Goal: Task Accomplishment & Management: Use online tool/utility

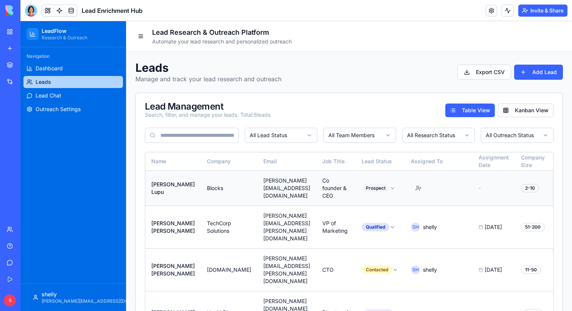
scroll to position [0, 201]
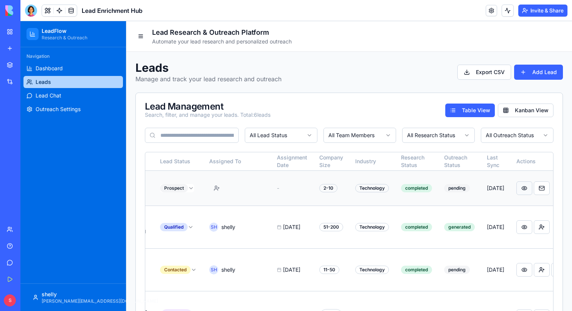
click at [516, 190] on button at bounding box center [524, 188] width 16 height 14
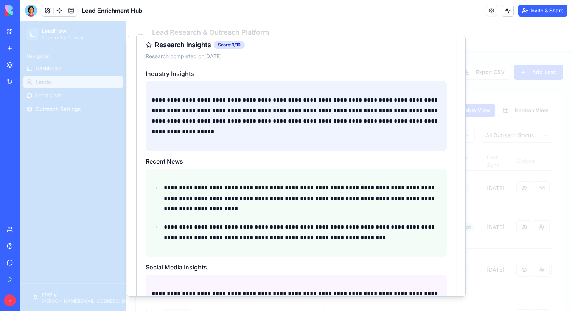
scroll to position [283, 0]
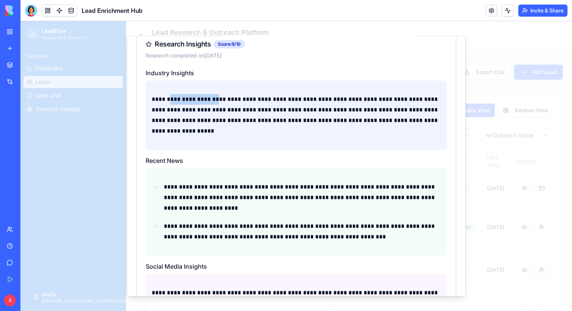
drag, startPoint x: 169, startPoint y: 94, endPoint x: 222, endPoint y: 95, distance: 52.9
click at [217, 94] on p "**********" at bounding box center [296, 115] width 289 height 42
click at [222, 95] on p "**********" at bounding box center [296, 115] width 289 height 42
drag, startPoint x: 231, startPoint y: 92, endPoint x: 294, endPoint y: 93, distance: 62.4
click at [292, 94] on p "**********" at bounding box center [296, 115] width 289 height 42
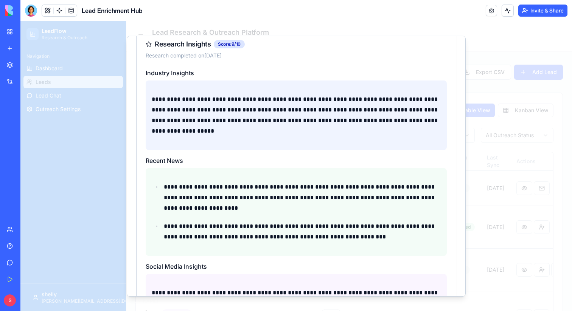
click at [294, 94] on p "**********" at bounding box center [296, 115] width 289 height 42
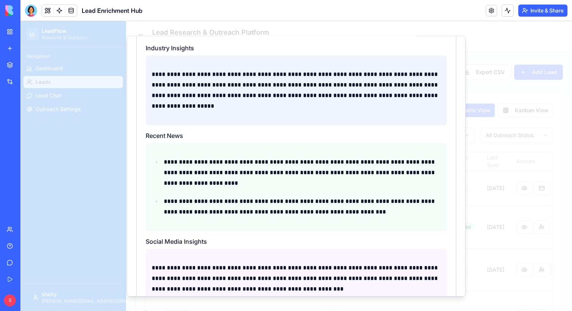
scroll to position [293, 0]
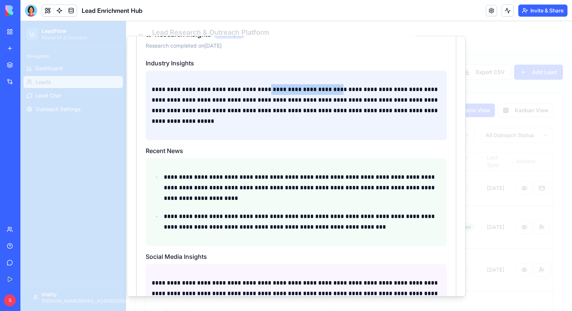
drag, startPoint x: 270, startPoint y: 80, endPoint x: 339, endPoint y: 79, distance: 69.6
click at [339, 84] on p "**********" at bounding box center [296, 105] width 289 height 42
drag, startPoint x: 339, startPoint y: 79, endPoint x: 404, endPoint y: 81, distance: 64.7
click at [353, 84] on p "**********" at bounding box center [296, 105] width 289 height 42
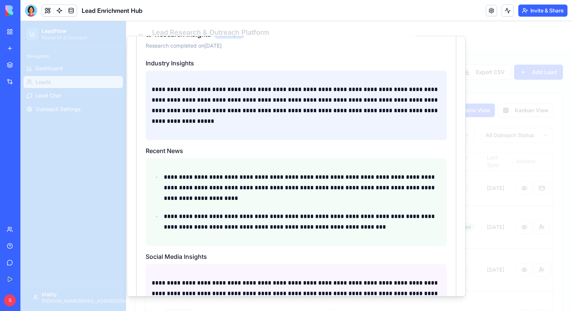
click at [404, 84] on p "**********" at bounding box center [296, 105] width 289 height 42
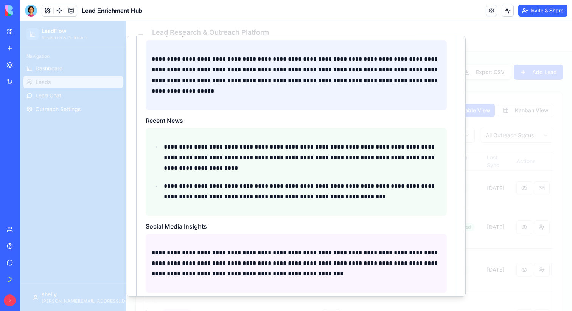
scroll to position [0, 0]
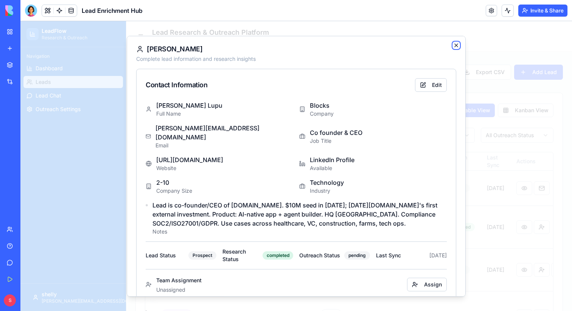
click at [456, 45] on icon "button" at bounding box center [455, 44] width 3 height 3
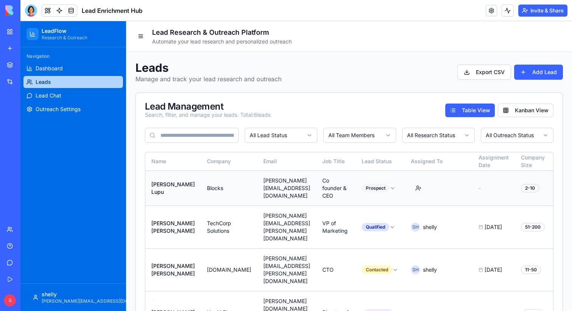
click at [419, 188] on button "button" at bounding box center [418, 188] width 15 height 14
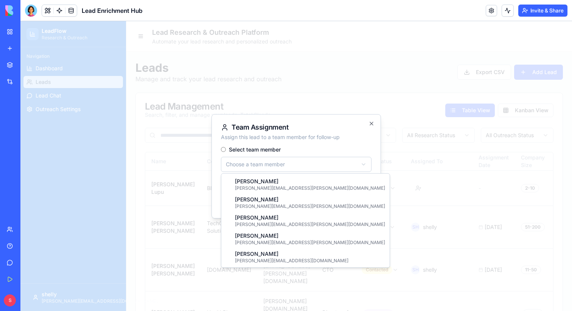
click at [349, 166] on body "LeadFlow Research & Outreach Navigation Dashboard Leads Lead Chat Outreach Sett…" at bounding box center [295, 225] width 551 height 409
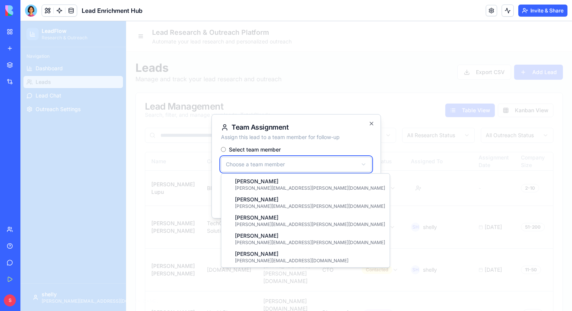
click at [266, 166] on body "LeadFlow Research & Outreach Navigation Dashboard Leads Lead Chat Outreach Sett…" at bounding box center [295, 225] width 551 height 409
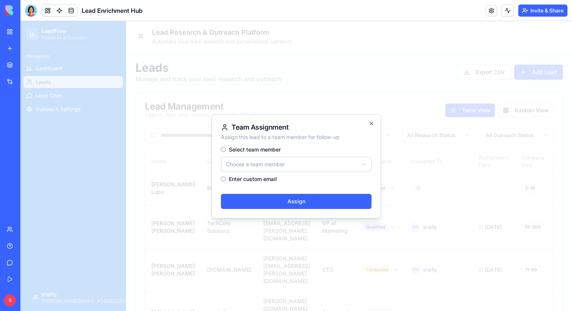
click at [261, 181] on label "Enter custom email" at bounding box center [253, 179] width 48 height 5
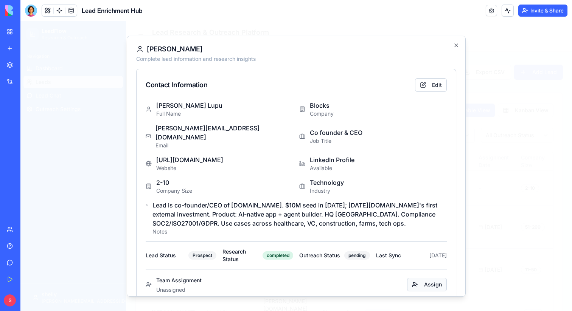
click at [431, 277] on button "Assign" at bounding box center [427, 284] width 40 height 14
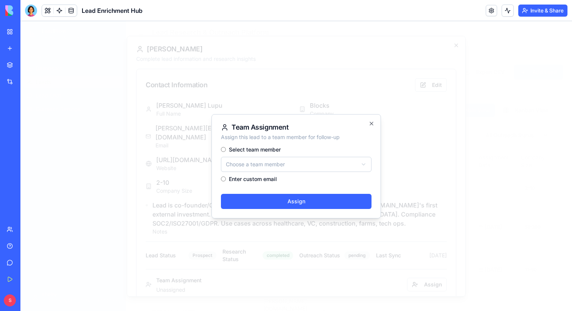
click at [273, 178] on label "Enter custom email" at bounding box center [253, 179] width 48 height 5
click at [249, 177] on label "Enter custom email" at bounding box center [253, 179] width 48 height 5
click at [239, 175] on input at bounding box center [296, 174] width 150 height 15
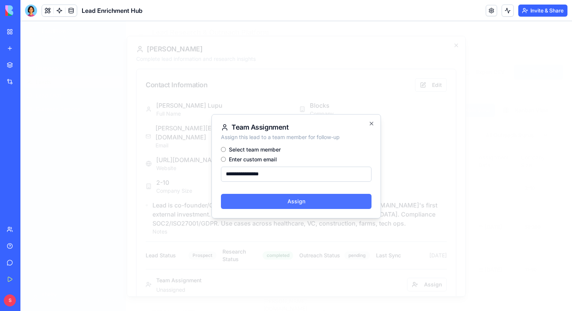
type input "**********"
click at [261, 197] on button "Assign" at bounding box center [296, 201] width 150 height 15
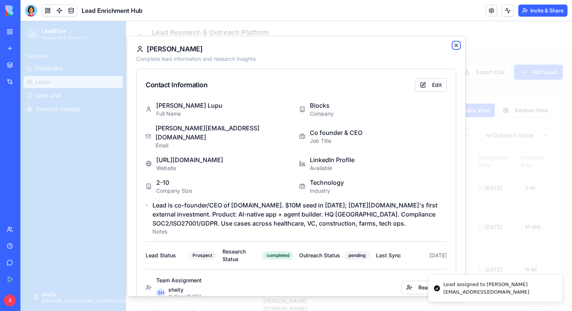
click at [454, 42] on icon "button" at bounding box center [456, 45] width 6 height 6
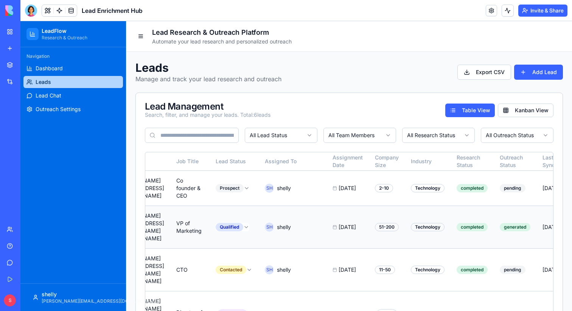
scroll to position [0, 202]
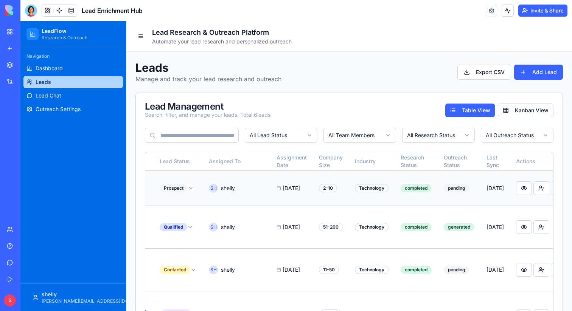
click at [550, 186] on button at bounding box center [558, 188] width 16 height 14
click at [516, 193] on button at bounding box center [524, 188] width 16 height 14
click at [516, 220] on button at bounding box center [524, 227] width 16 height 14
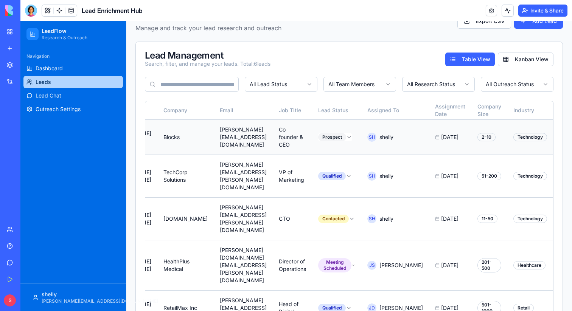
scroll to position [0, 0]
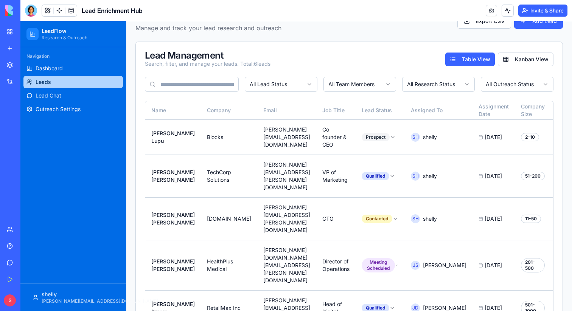
click at [172, 83] on input at bounding box center [192, 84] width 94 height 15
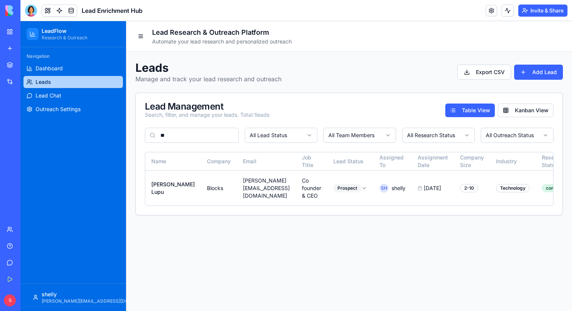
type input "*"
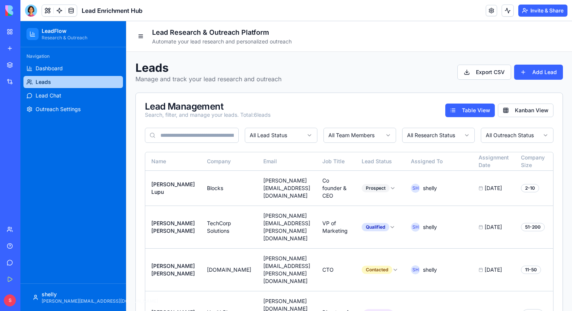
click at [317, 111] on div "Lead Management Search, filter, and manage your leads. Total: 6 leads Table Vie…" at bounding box center [349, 110] width 408 height 17
click at [516, 106] on button "Kanban View" at bounding box center [525, 111] width 56 height 14
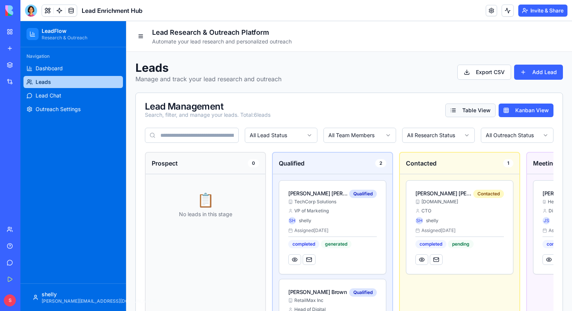
click at [481, 108] on button "Table View" at bounding box center [470, 111] width 50 height 14
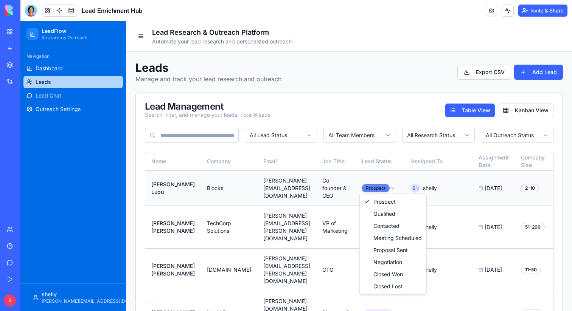
click at [381, 186] on html "LeadFlow Research & Outreach Navigation Dashboard Leads Lead Chat Outreach Sett…" at bounding box center [295, 225] width 551 height 409
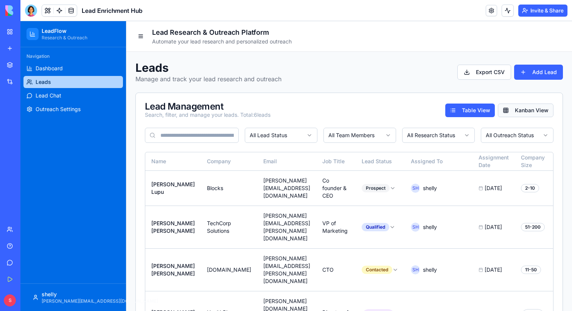
click at [524, 109] on button "Kanban View" at bounding box center [525, 111] width 56 height 14
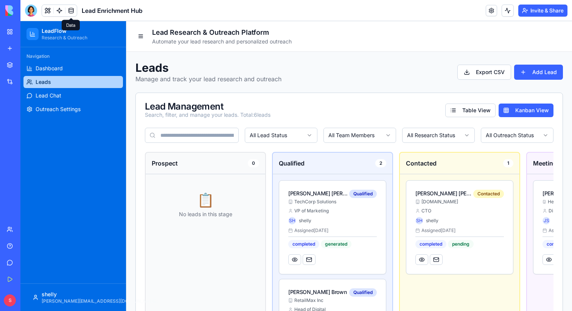
click at [73, 9] on link at bounding box center [70, 10] width 11 height 11
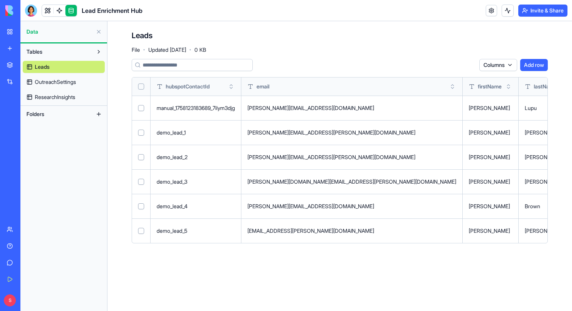
click at [57, 82] on span "OutreachSettings" at bounding box center [55, 82] width 41 height 8
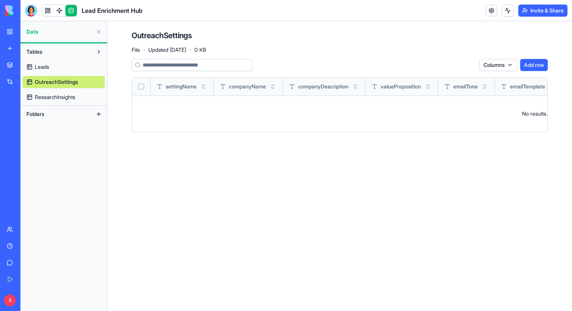
click at [58, 68] on link "Leads" at bounding box center [64, 67] width 82 height 12
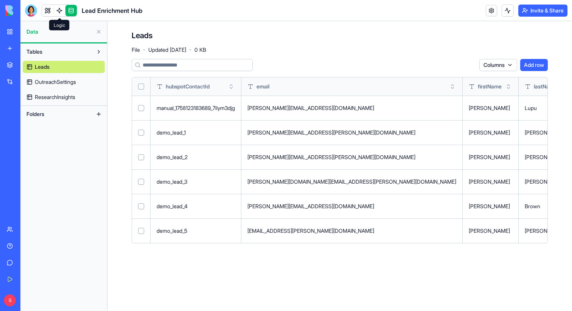
click at [59, 11] on link at bounding box center [59, 10] width 11 height 11
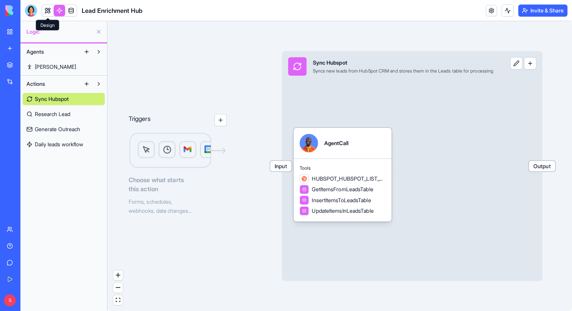
click at [48, 11] on link at bounding box center [47, 10] width 11 height 11
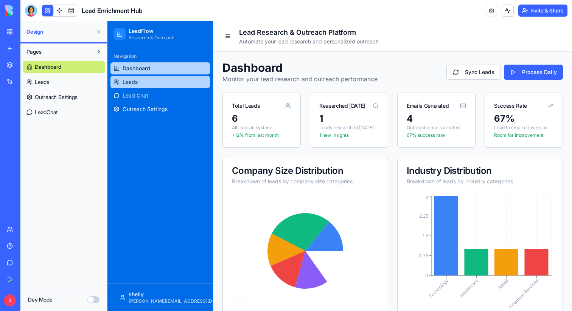
click at [133, 83] on span "Leads" at bounding box center [129, 82] width 15 height 8
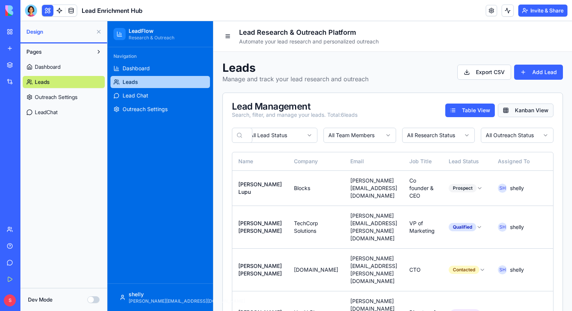
click at [519, 114] on button "Kanban View" at bounding box center [525, 111] width 56 height 14
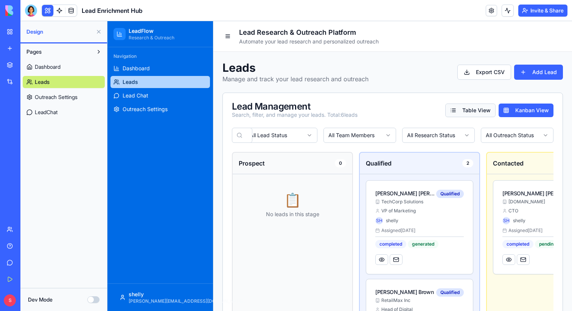
click at [458, 109] on button "Table View" at bounding box center [470, 111] width 50 height 14
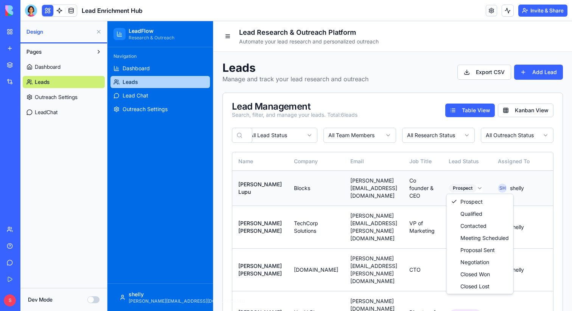
click at [476, 188] on html "LeadFlow Research & Outreach Navigation Dashboard Leads Lead Chat Outreach Sett…" at bounding box center [339, 225] width 464 height 409
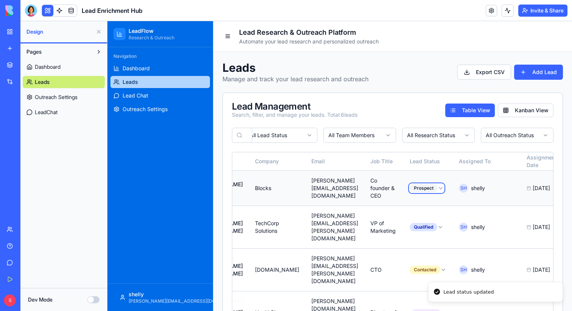
scroll to position [0, 43]
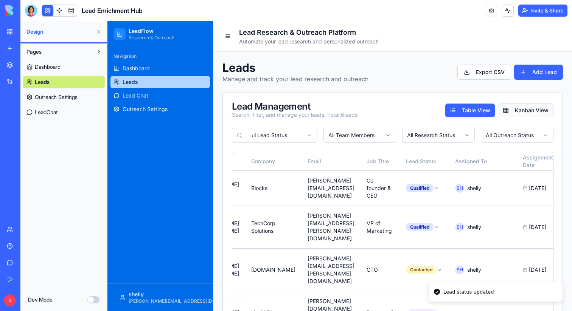
click at [516, 113] on button "Kanban View" at bounding box center [525, 111] width 56 height 14
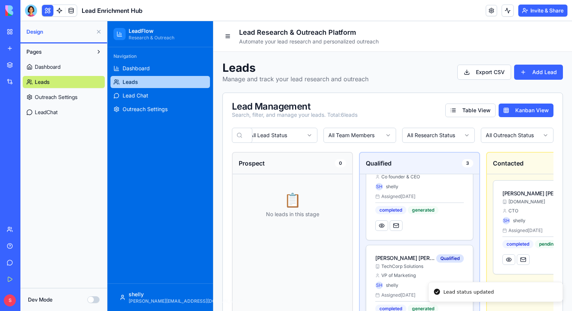
scroll to position [0, 0]
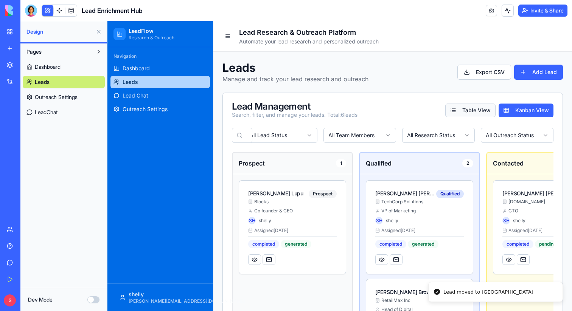
click at [472, 108] on button "Table View" at bounding box center [470, 111] width 50 height 14
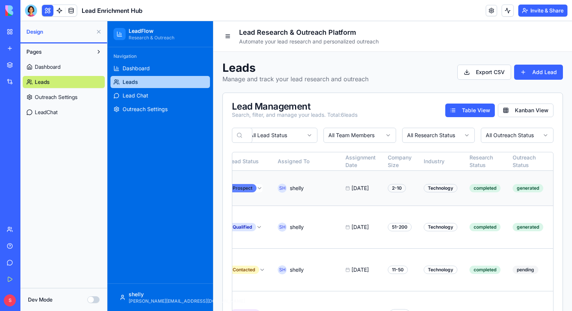
scroll to position [0, 289]
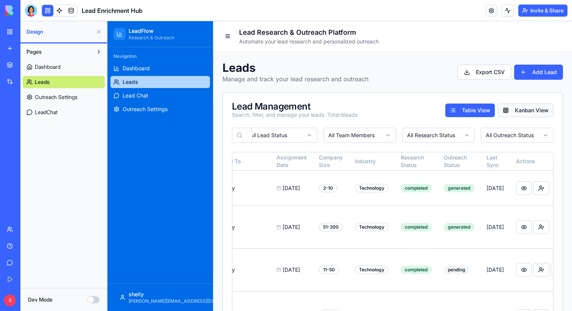
click at [521, 111] on button "Kanban View" at bounding box center [525, 111] width 56 height 14
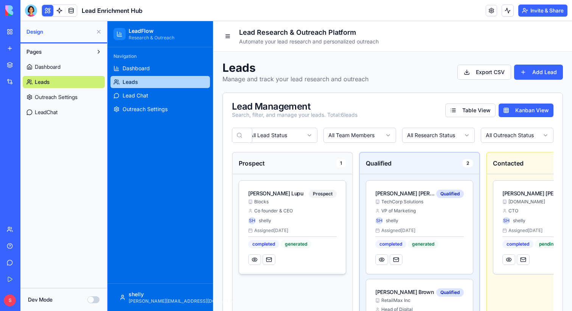
click at [298, 212] on div "Co founder & CEO" at bounding box center [292, 211] width 88 height 6
click at [253, 262] on button at bounding box center [254, 259] width 13 height 11
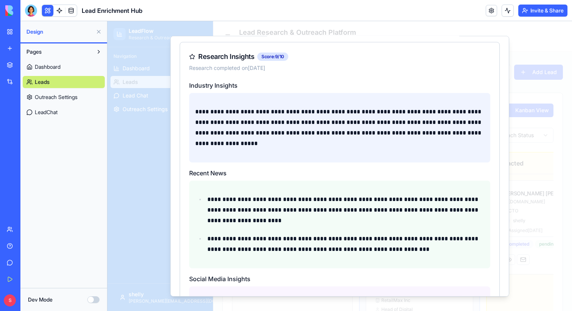
scroll to position [0, 0]
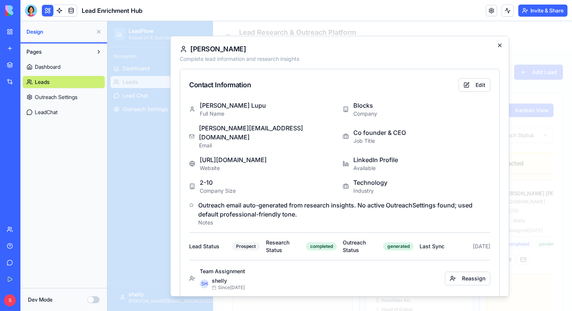
click at [501, 46] on icon "button" at bounding box center [499, 45] width 6 height 6
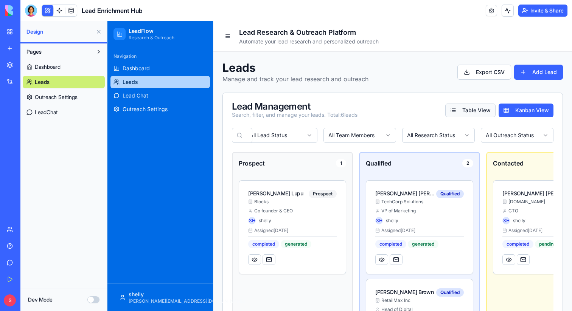
click at [470, 109] on button "Table View" at bounding box center [470, 111] width 50 height 14
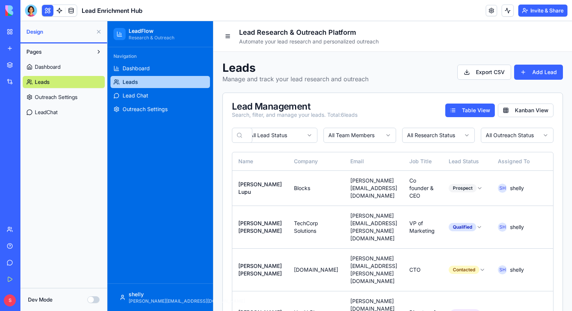
click at [97, 34] on button at bounding box center [99, 32] width 12 height 12
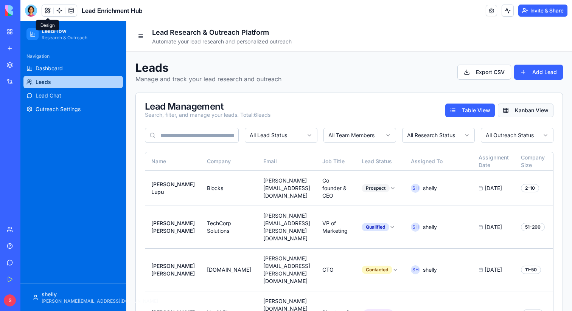
click at [532, 112] on button "Kanban View" at bounding box center [525, 111] width 56 height 14
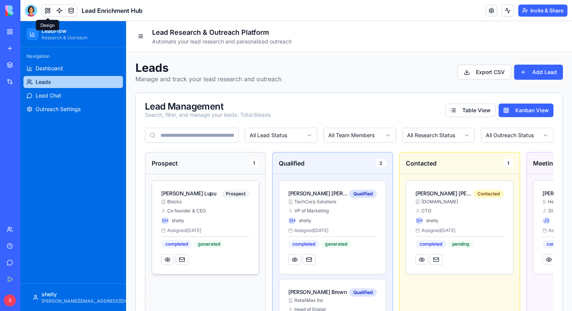
click at [211, 229] on div "Assigned 9/18/2025" at bounding box center [205, 231] width 88 height 6
click at [44, 10] on button at bounding box center [47, 10] width 11 height 11
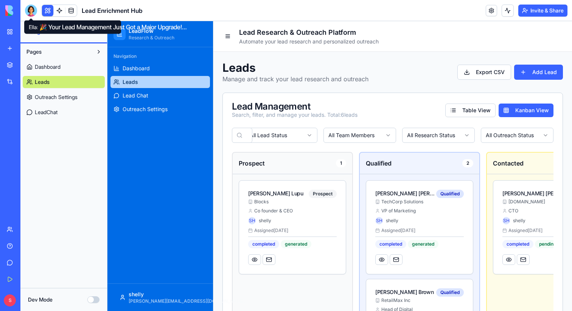
click at [35, 10] on div at bounding box center [31, 11] width 12 height 12
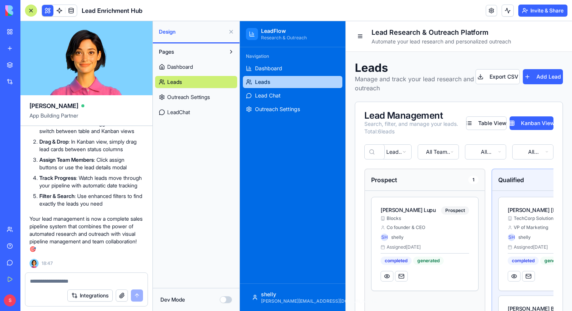
click at [64, 280] on textarea at bounding box center [86, 281] width 113 height 8
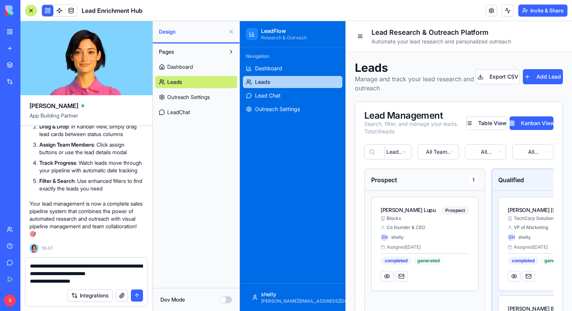
drag, startPoint x: 85, startPoint y: 279, endPoint x: 37, endPoint y: 280, distance: 47.3
click at [37, 280] on textarea "**********" at bounding box center [86, 273] width 113 height 23
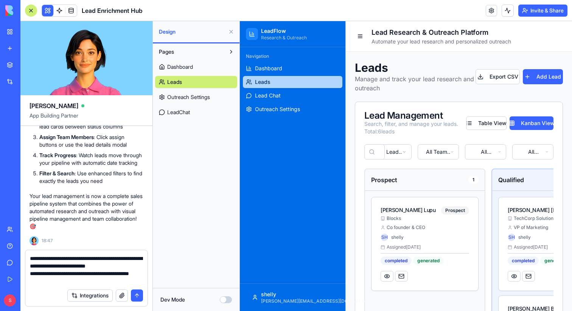
drag, startPoint x: 47, startPoint y: 275, endPoint x: 37, endPoint y: 275, distance: 9.8
click at [37, 275] on textarea "**********" at bounding box center [86, 270] width 113 height 30
click at [94, 282] on textarea "**********" at bounding box center [86, 270] width 113 height 30
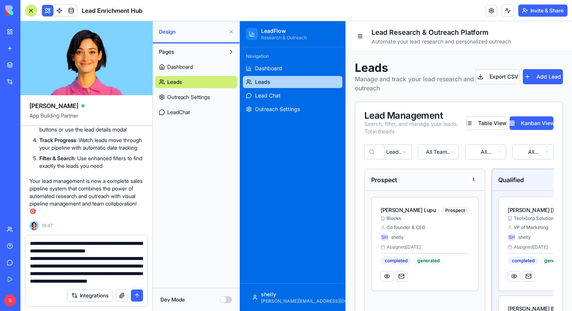
scroll to position [14, 0]
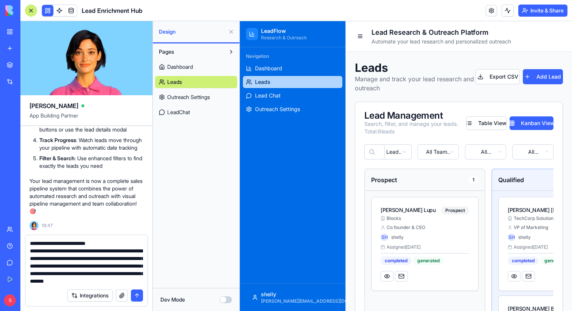
click at [51, 257] on textarea "**********" at bounding box center [86, 262] width 113 height 45
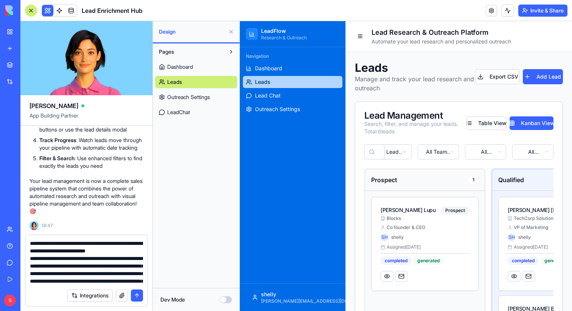
type textarea "**********"
click at [138, 295] on button "submit" at bounding box center [137, 296] width 12 height 12
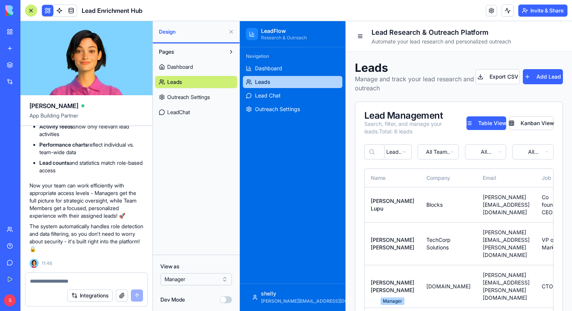
scroll to position [2264, 0]
click at [205, 276] on html "BETA My Workspace New app Marketplace Integrations Recent Herbal Wellness Porta…" at bounding box center [286, 155] width 572 height 311
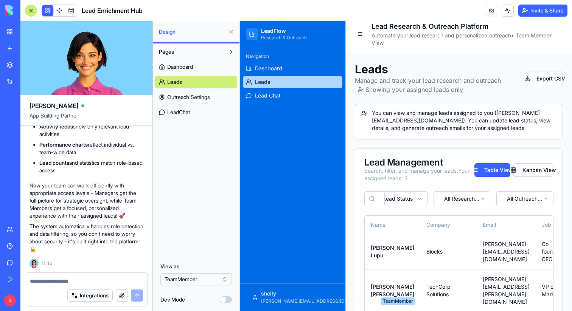
scroll to position [0, 0]
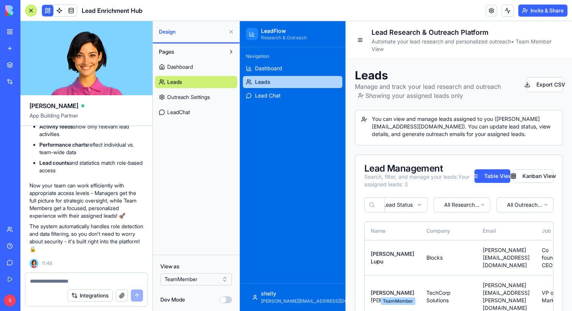
click at [196, 282] on html "BETA My Workspace New app Marketplace Integrations Recent Herbal Wellness Porta…" at bounding box center [286, 155] width 572 height 311
click at [537, 176] on button "Kanban View" at bounding box center [533, 176] width 40 height 14
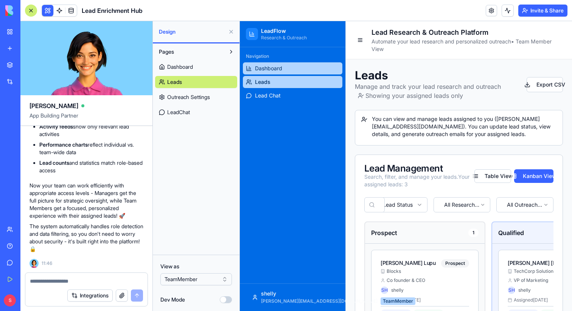
click at [288, 71] on link "Dashboard" at bounding box center [292, 68] width 99 height 12
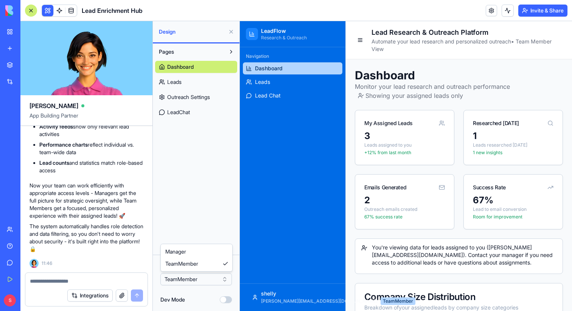
click at [213, 279] on html "BETA My Workspace New app Marketplace Integrations Recent Herbal Wellness Porta…" at bounding box center [286, 155] width 572 height 311
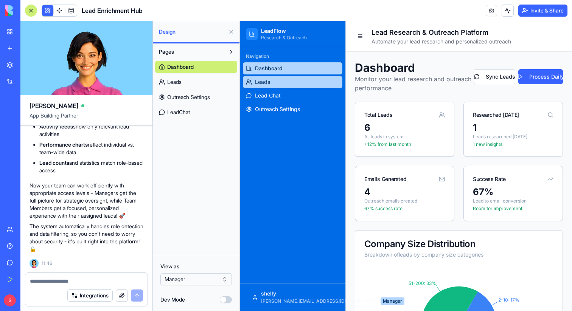
click at [271, 86] on link "Leads" at bounding box center [292, 82] width 99 height 12
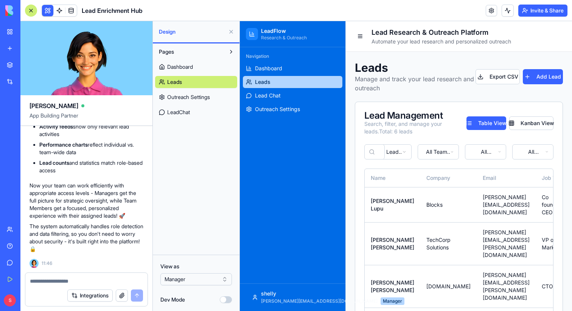
click at [229, 31] on button at bounding box center [231, 32] width 12 height 12
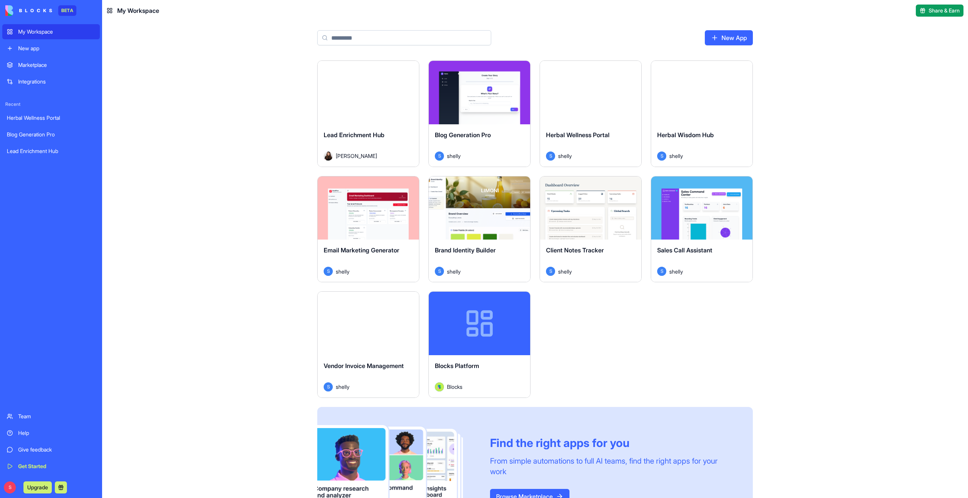
click at [34, 64] on div "Marketplace" at bounding box center [56, 65] width 77 height 8
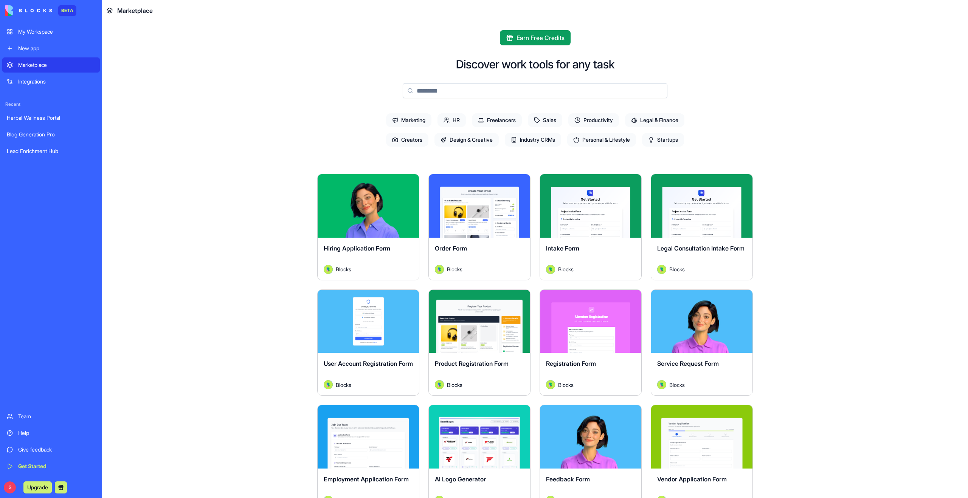
click at [33, 41] on link "New app" at bounding box center [51, 48] width 98 height 15
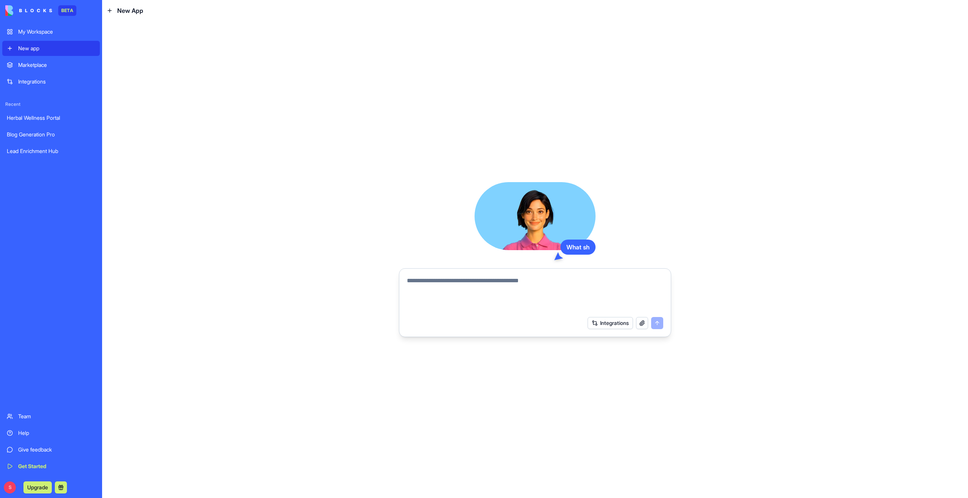
click at [33, 32] on div "My Workspace" at bounding box center [56, 32] width 77 height 8
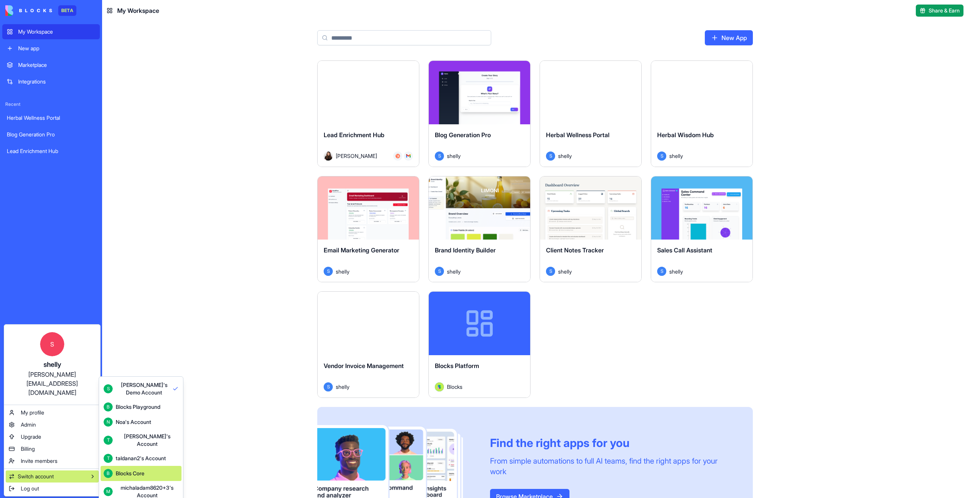
click at [141, 470] on div "Blocks Core" at bounding box center [130, 474] width 29 height 8
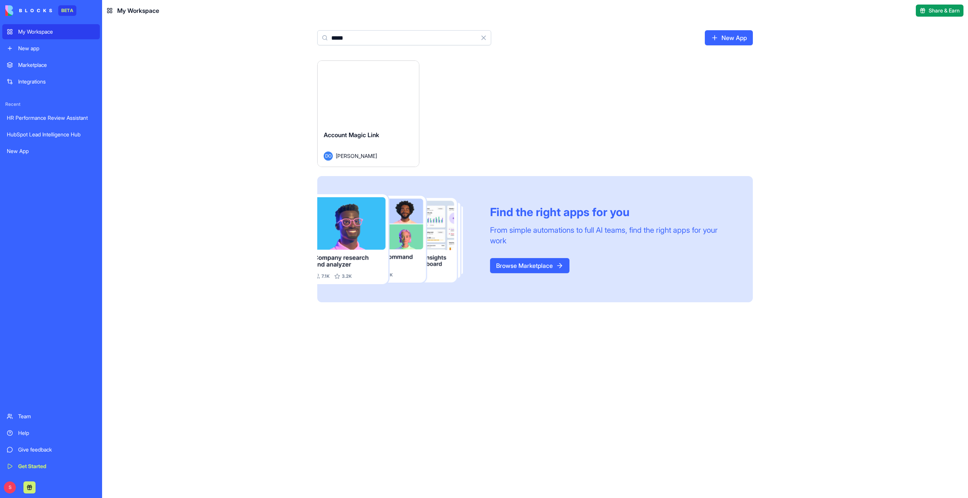
type input "*****"
click at [363, 91] on button "Launch" at bounding box center [368, 92] width 57 height 15
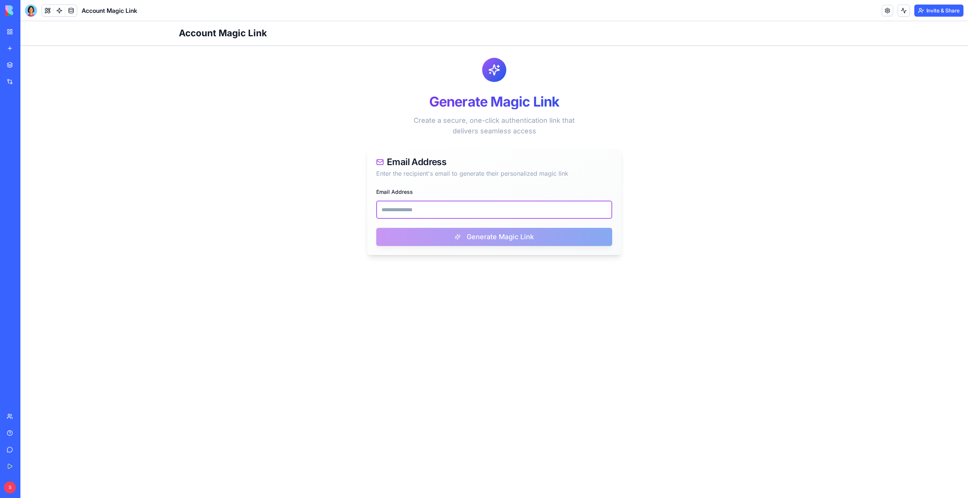
click at [399, 205] on input "Email Address" at bounding box center [494, 210] width 236 height 18
paste input "**********"
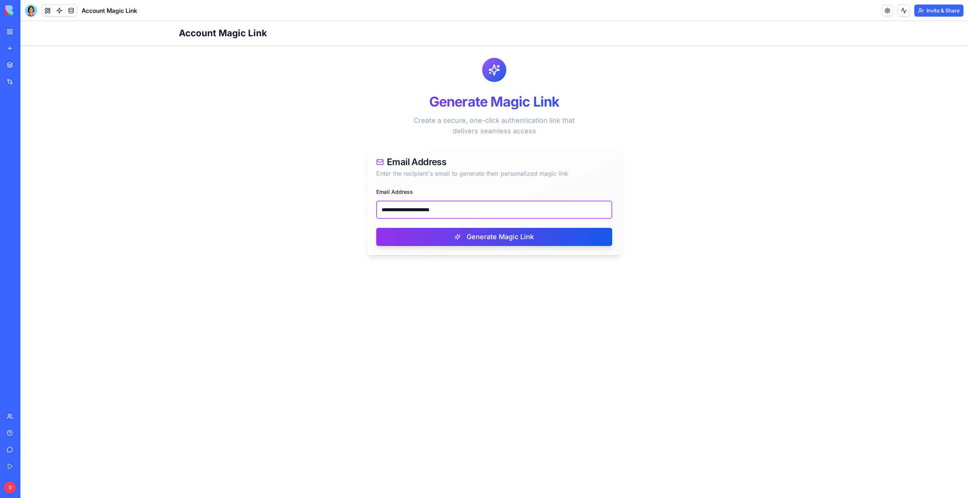
type input "**********"
click at [449, 249] on div "**********" at bounding box center [494, 221] width 254 height 68
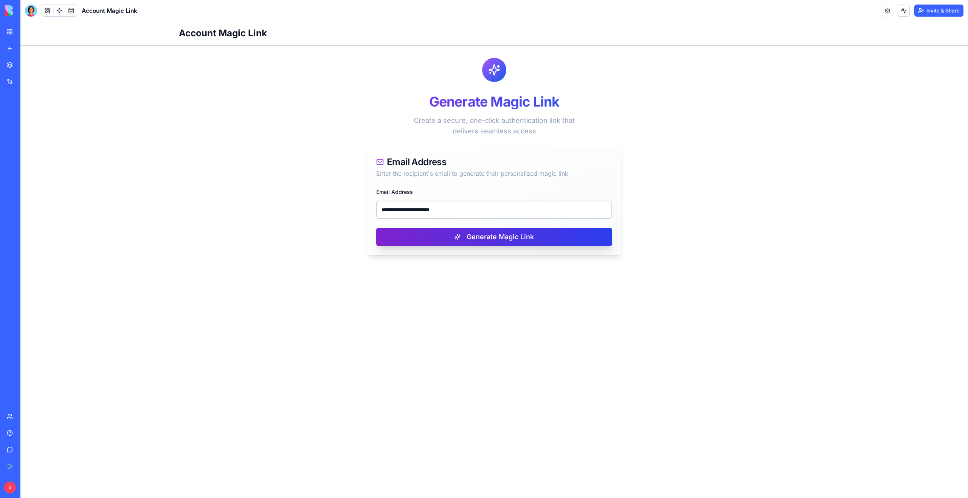
click at [449, 243] on button "Generate Magic Link" at bounding box center [494, 237] width 236 height 18
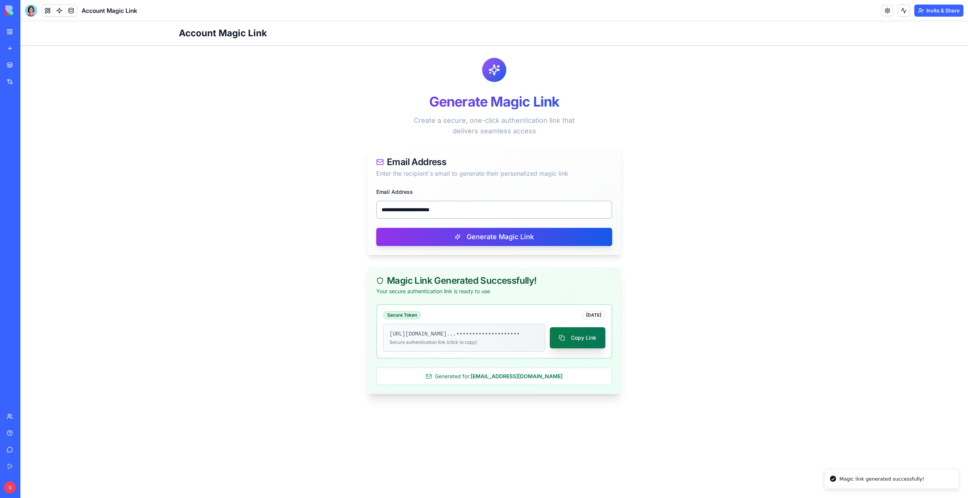
click at [583, 349] on button "Copy Link" at bounding box center [578, 337] width 56 height 21
click at [11, 48] on link "New app" at bounding box center [17, 48] width 30 height 15
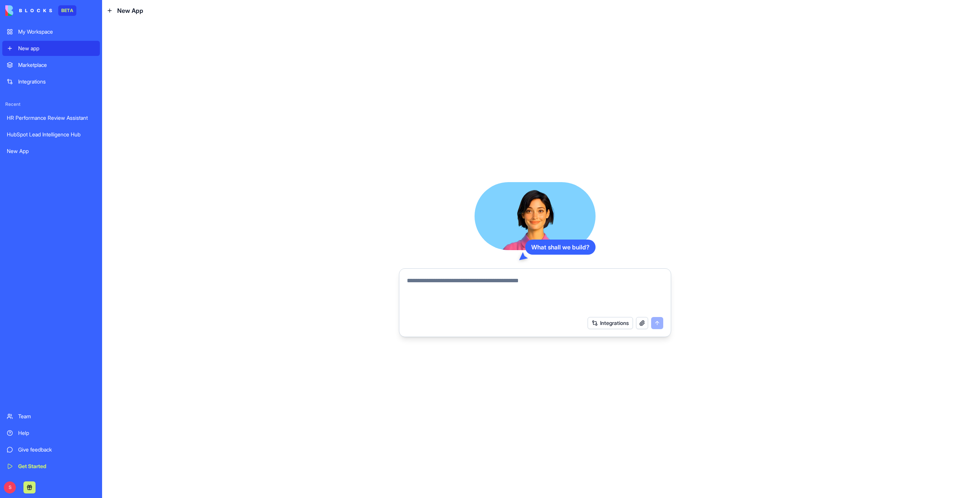
click at [440, 286] on textarea at bounding box center [535, 294] width 256 height 36
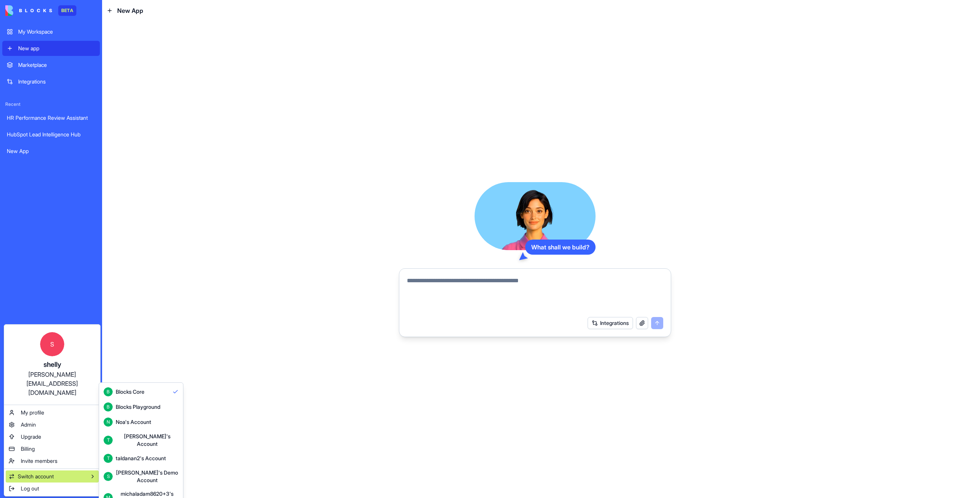
click at [140, 469] on div "[PERSON_NAME]'s Demo Account" at bounding box center [147, 476] width 63 height 15
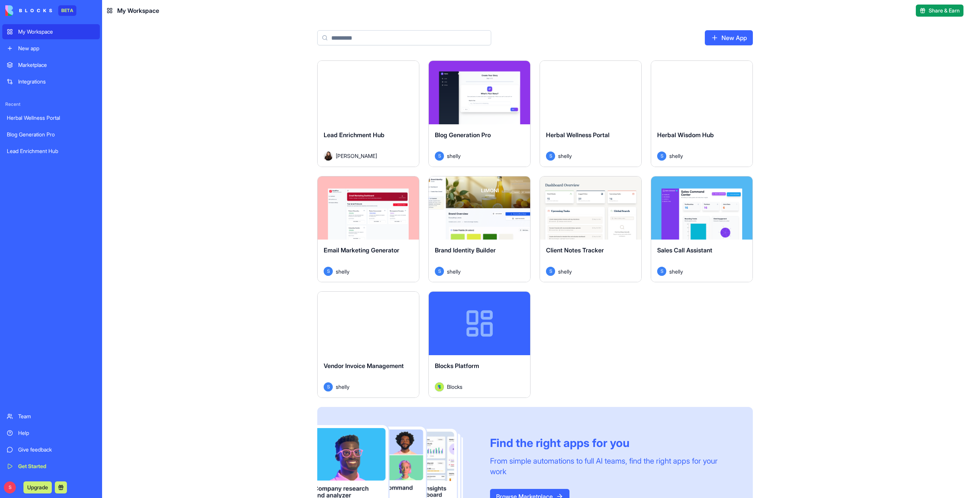
click at [37, 44] on link "New app" at bounding box center [51, 48] width 98 height 15
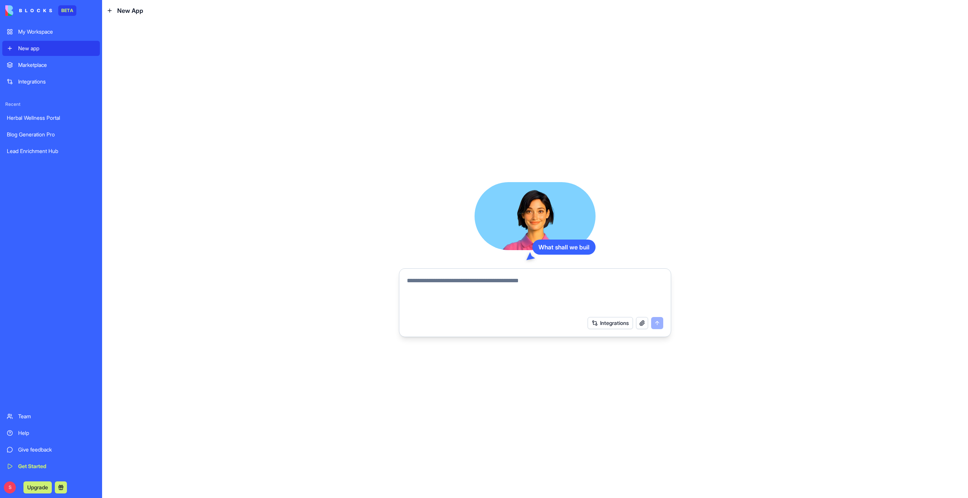
click at [429, 290] on textarea at bounding box center [535, 294] width 256 height 36
paste textarea "**********"
drag, startPoint x: 431, startPoint y: 282, endPoint x: 464, endPoint y: 283, distance: 32.9
click at [464, 282] on textarea "**********" at bounding box center [535, 294] width 256 height 36
click at [511, 284] on textarea "**********" at bounding box center [535, 294] width 256 height 36
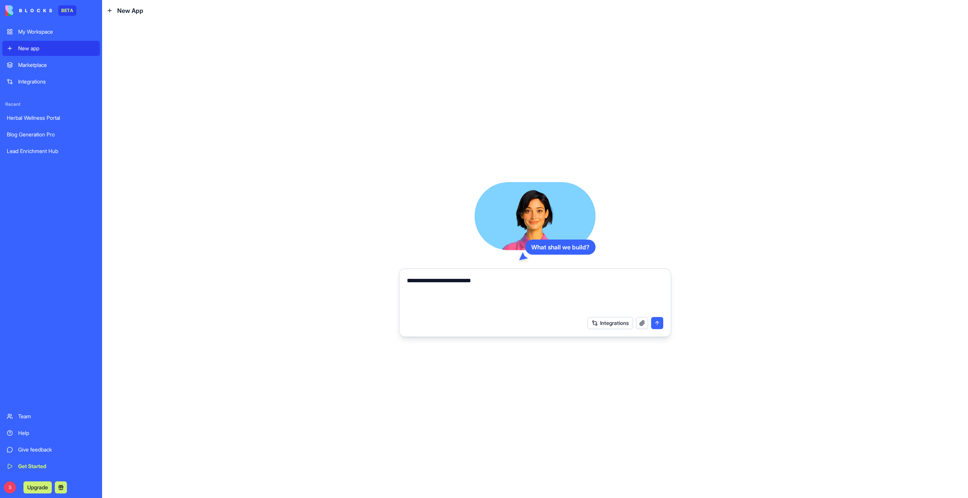
type textarea "**********"
click at [659, 324] on button "submit" at bounding box center [657, 323] width 12 height 12
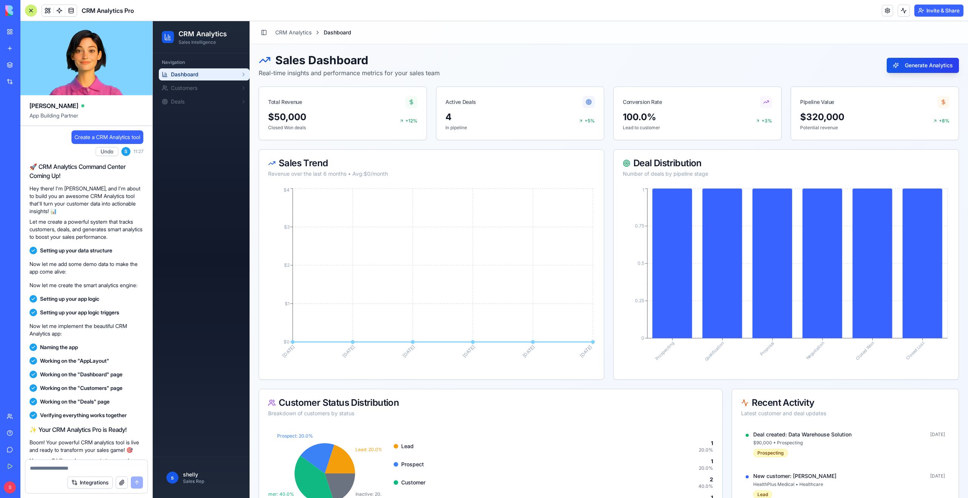
scroll to position [103, 0]
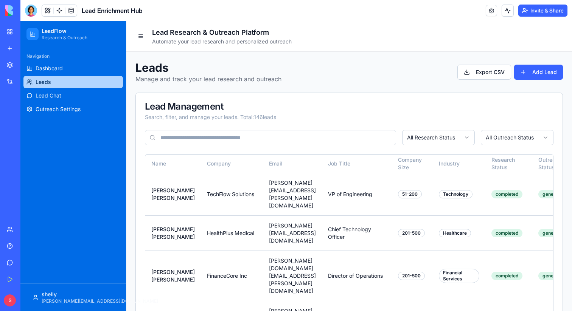
click at [28, 33] on div "My Workspace" at bounding box center [23, 32] width 10 height 8
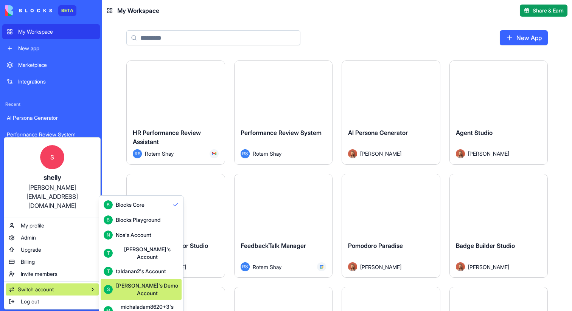
click at [153, 282] on div "Shelly's Demo Account" at bounding box center [147, 289] width 63 height 15
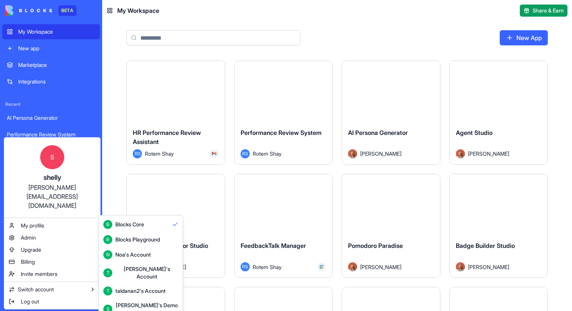
scroll to position [20, 0]
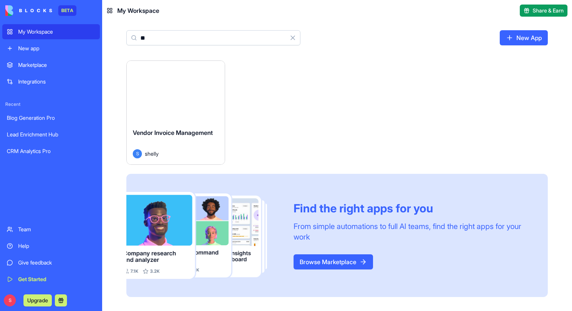
type input "**"
click at [169, 94] on button "Launch" at bounding box center [175, 91] width 57 height 15
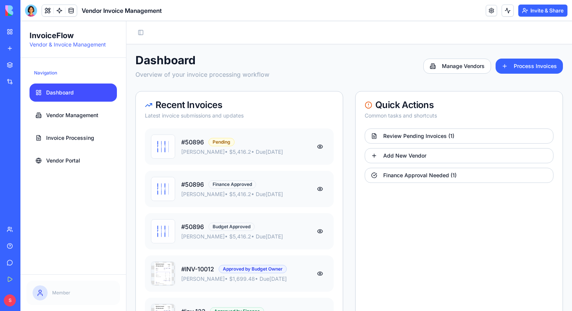
click at [319, 145] on button at bounding box center [319, 147] width 15 height 14
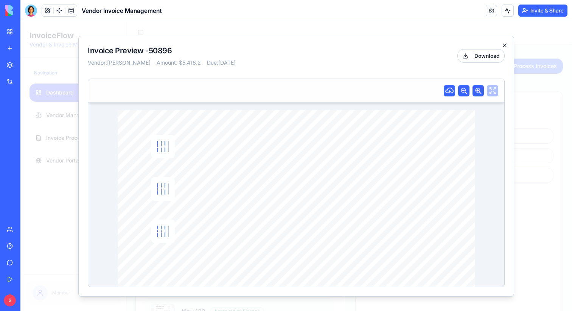
click at [502, 45] on icon "button" at bounding box center [504, 45] width 6 height 6
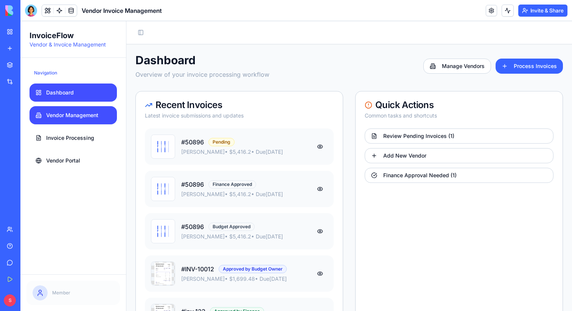
click at [85, 116] on span "Vendor Management" at bounding box center [72, 116] width 52 height 8
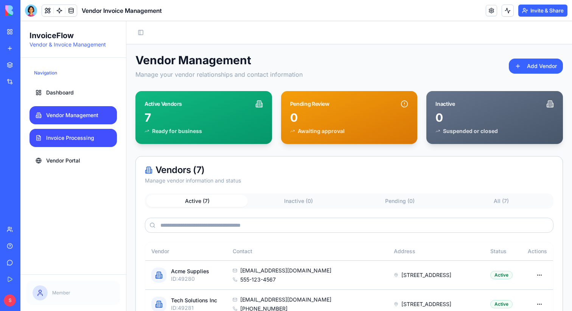
click at [82, 138] on span "Invoice Processing" at bounding box center [70, 138] width 48 height 8
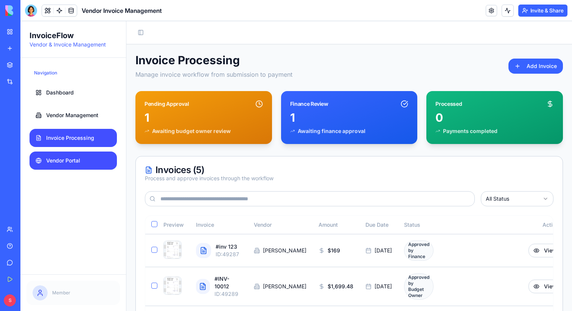
click at [71, 162] on span "Vendor Portal" at bounding box center [63, 161] width 34 height 8
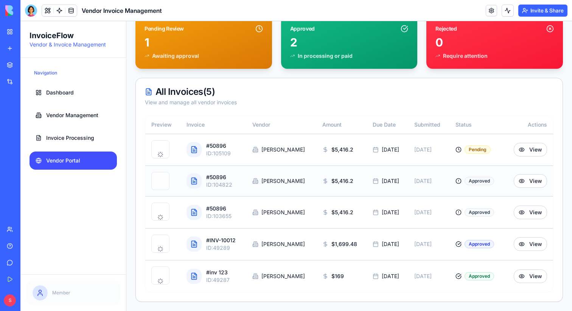
scroll to position [144, 0]
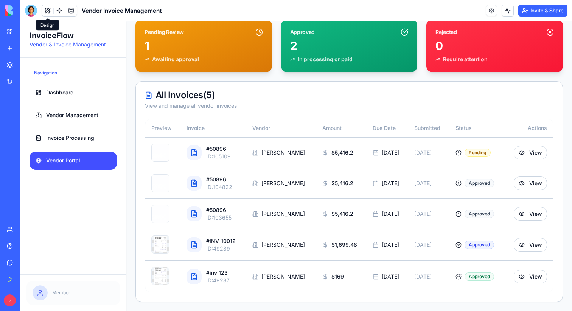
click at [46, 11] on button at bounding box center [47, 10] width 11 height 11
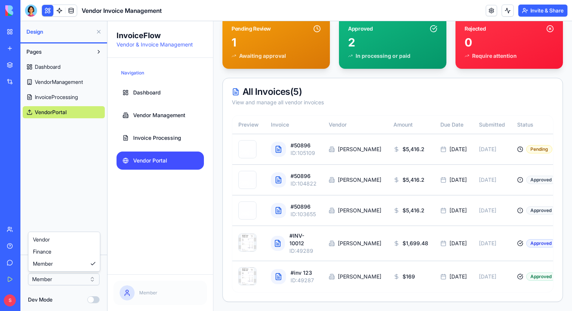
click at [60, 277] on html "BETA My Workspace New app Marketplace Integrations Recent Blog Generation Pro L…" at bounding box center [286, 155] width 572 height 311
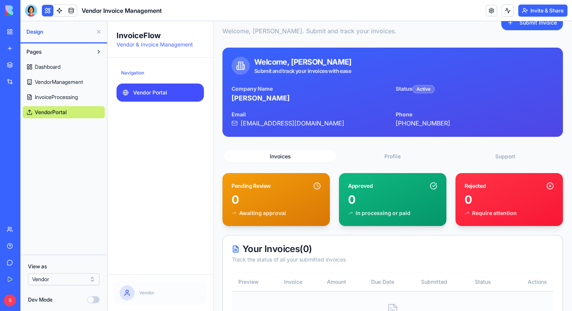
scroll to position [90, 0]
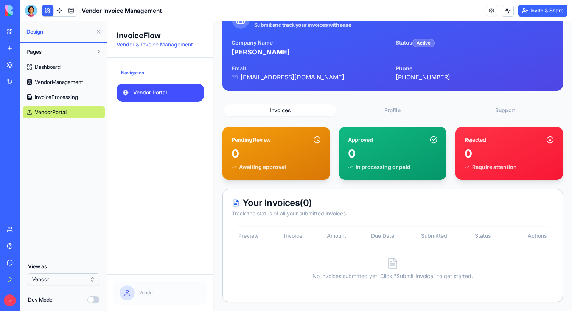
click at [62, 280] on html "BETA My Workspace New app Marketplace Integrations Recent Blog Generation Pro L…" at bounding box center [286, 155] width 572 height 311
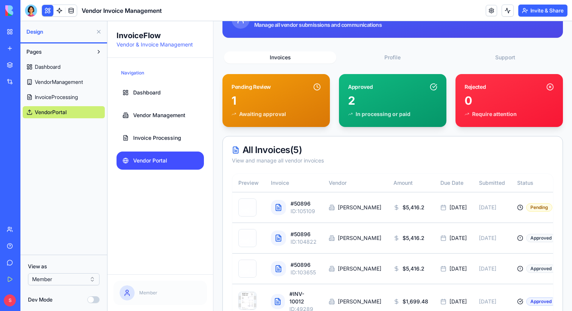
click at [98, 33] on button at bounding box center [99, 32] width 12 height 12
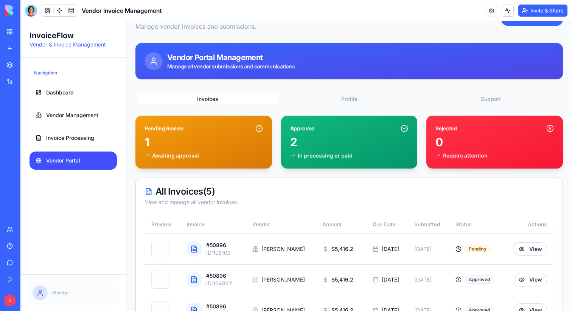
scroll to position [0, 0]
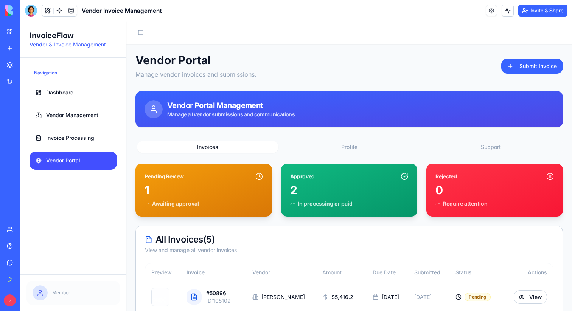
click at [226, 11] on header "Vendor Invoice Management Invite & Share" at bounding box center [295, 10] width 551 height 21
